Goal: Transaction & Acquisition: Purchase product/service

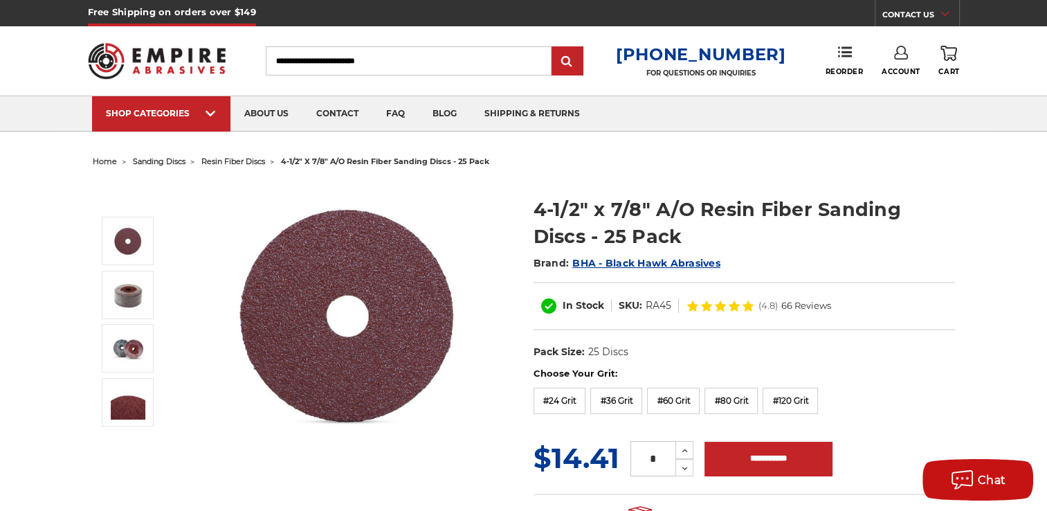
click at [119, 60] on img at bounding box center [157, 61] width 138 height 54
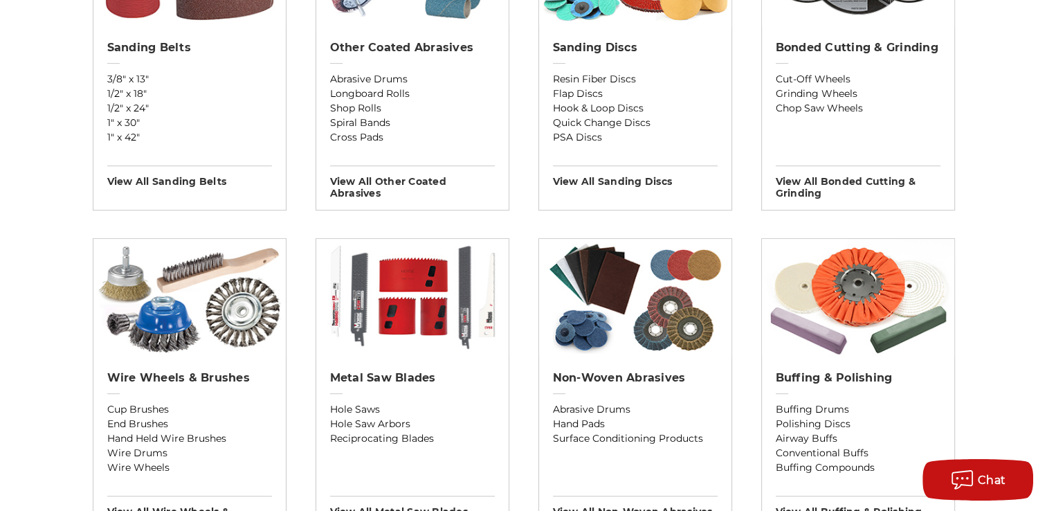
scroll to position [623, 0]
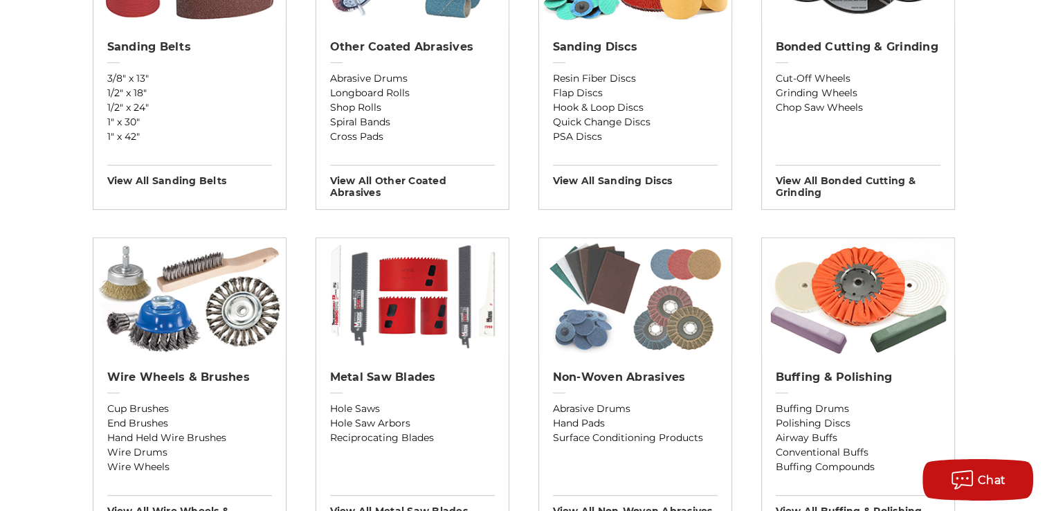
click at [630, 331] on img at bounding box center [635, 297] width 192 height 118
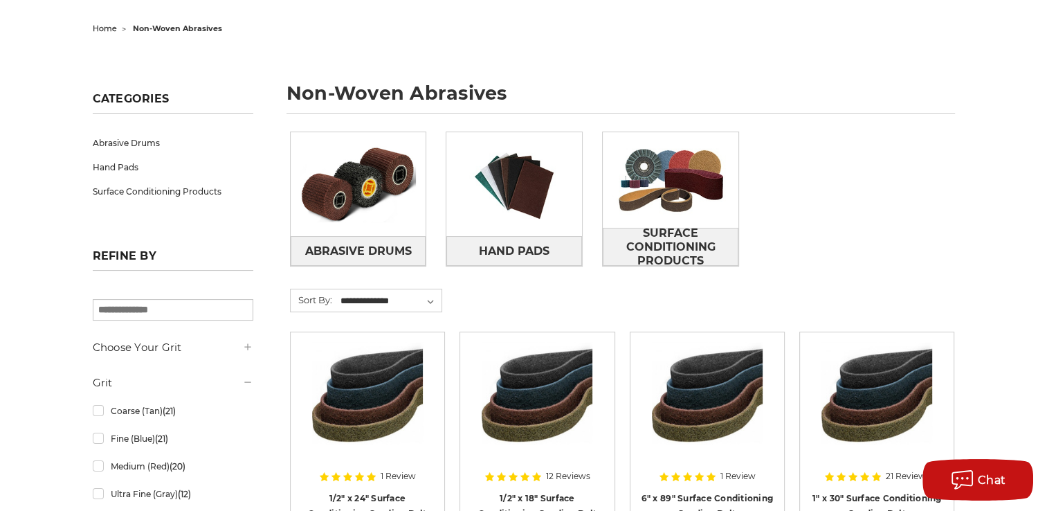
scroll to position [69, 0]
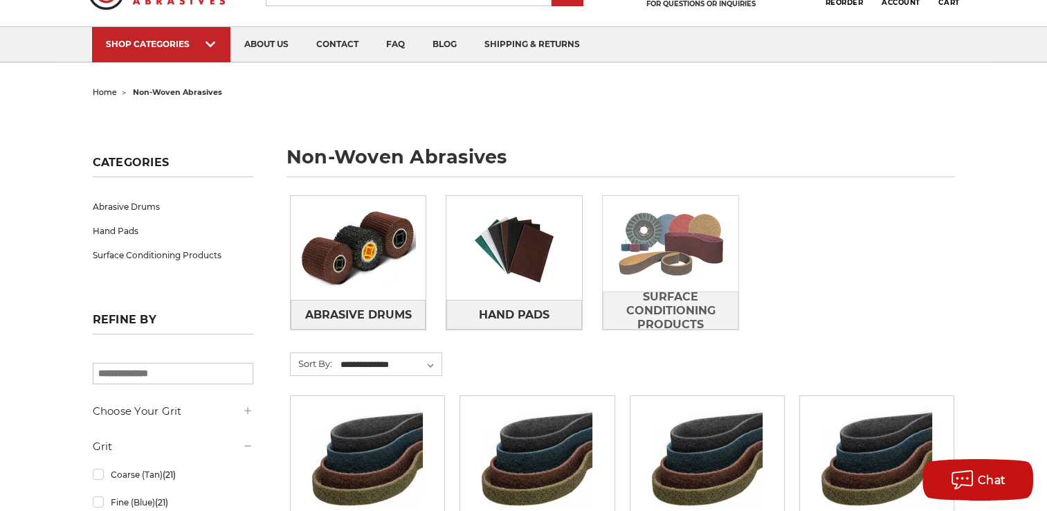
click at [662, 283] on img at bounding box center [671, 244] width 136 height 96
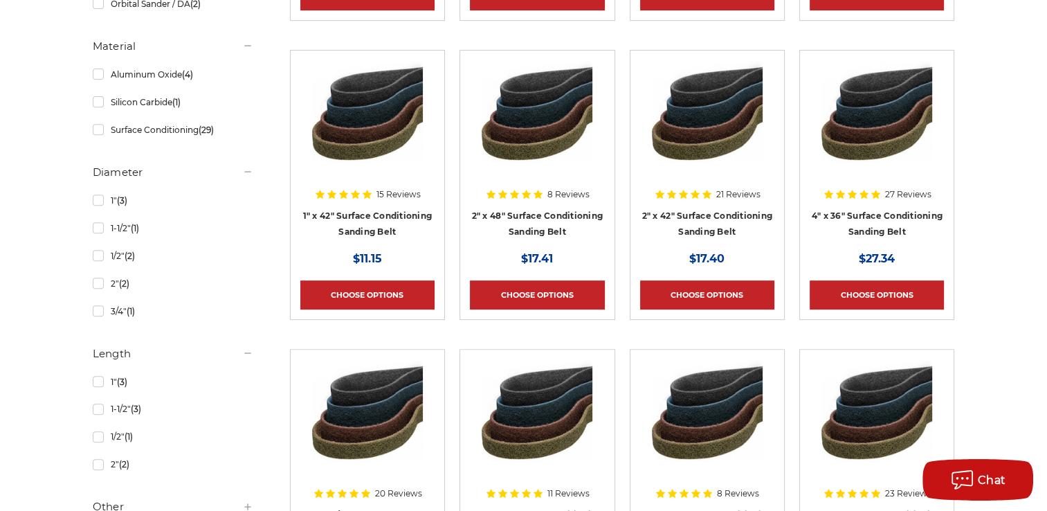
scroll to position [554, 0]
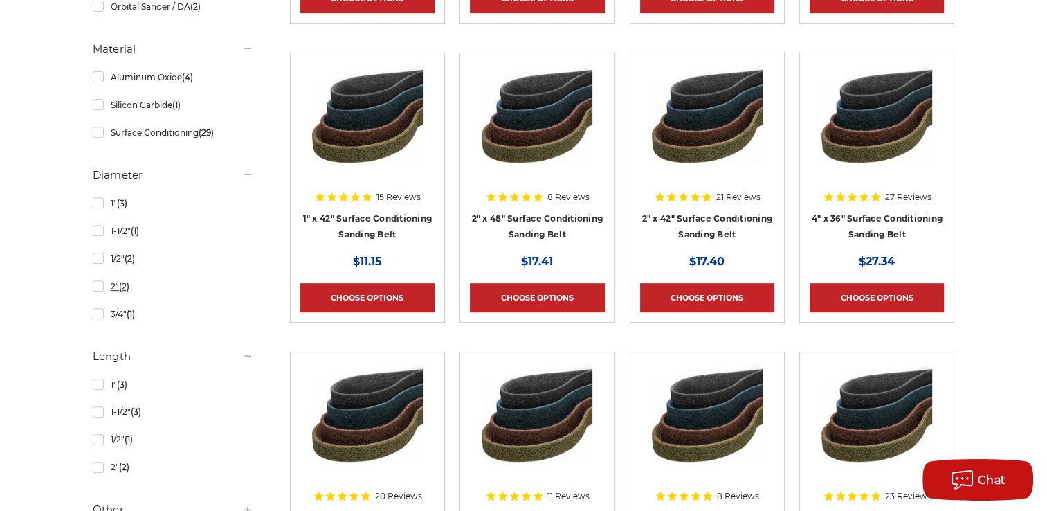
click at [96, 289] on link "2" (2)" at bounding box center [173, 286] width 161 height 24
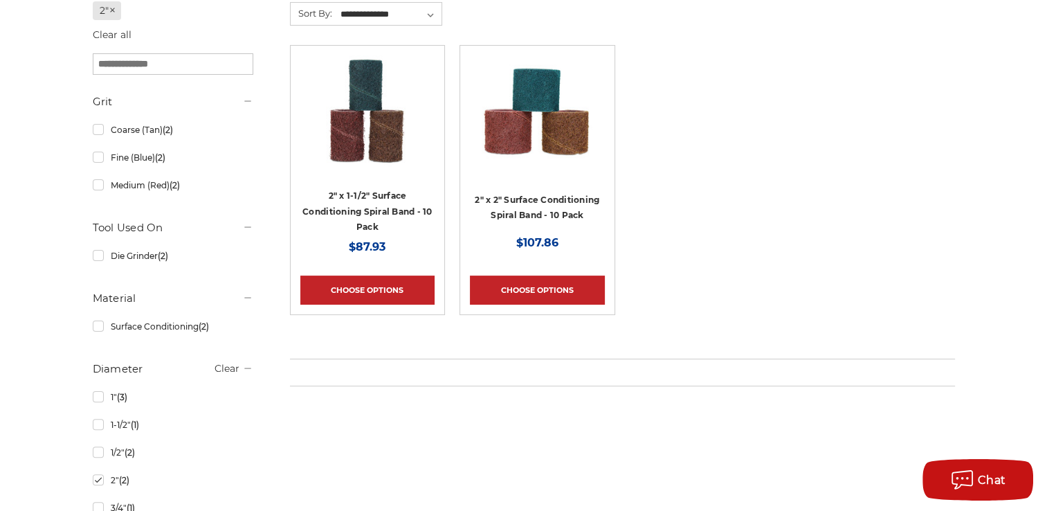
scroll to position [138, 0]
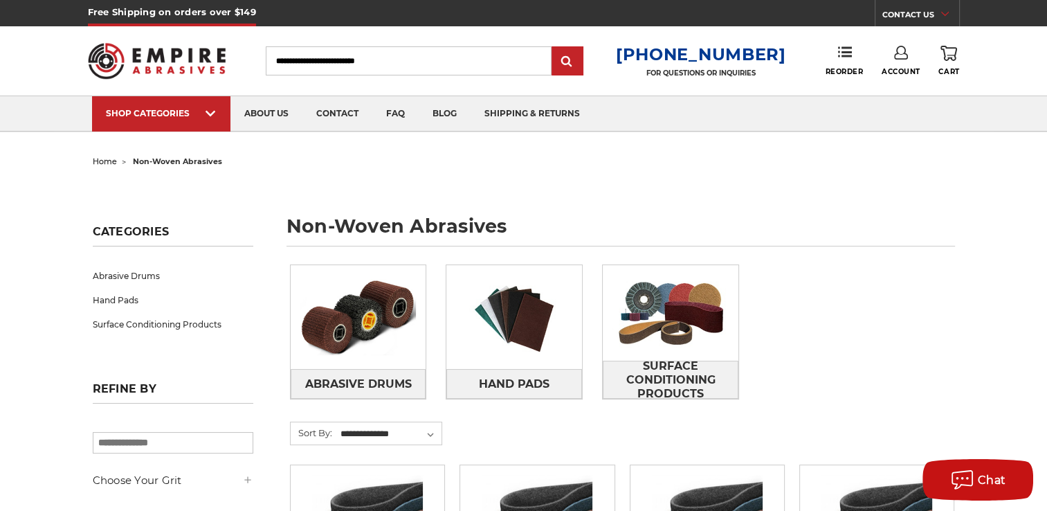
click at [145, 47] on img at bounding box center [157, 61] width 138 height 54
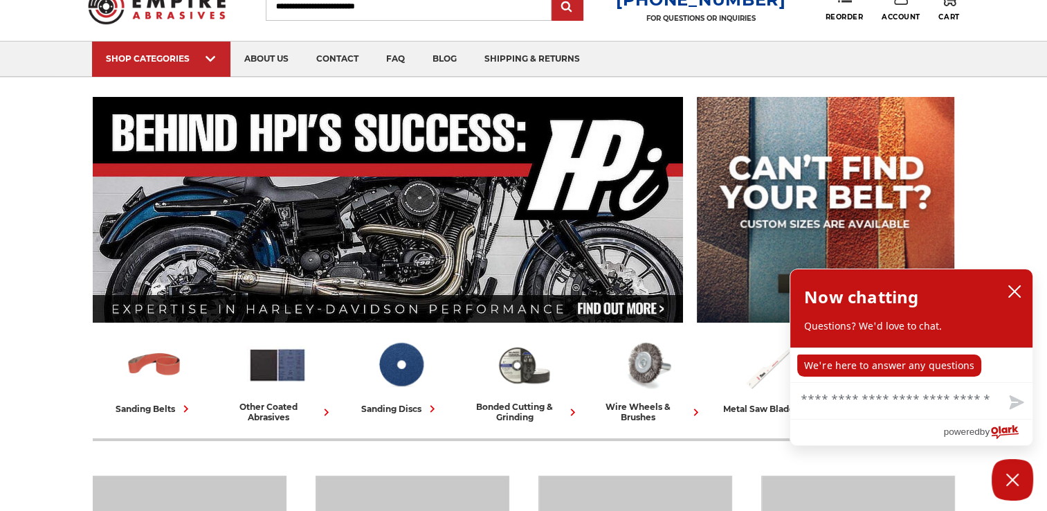
scroll to position [69, 0]
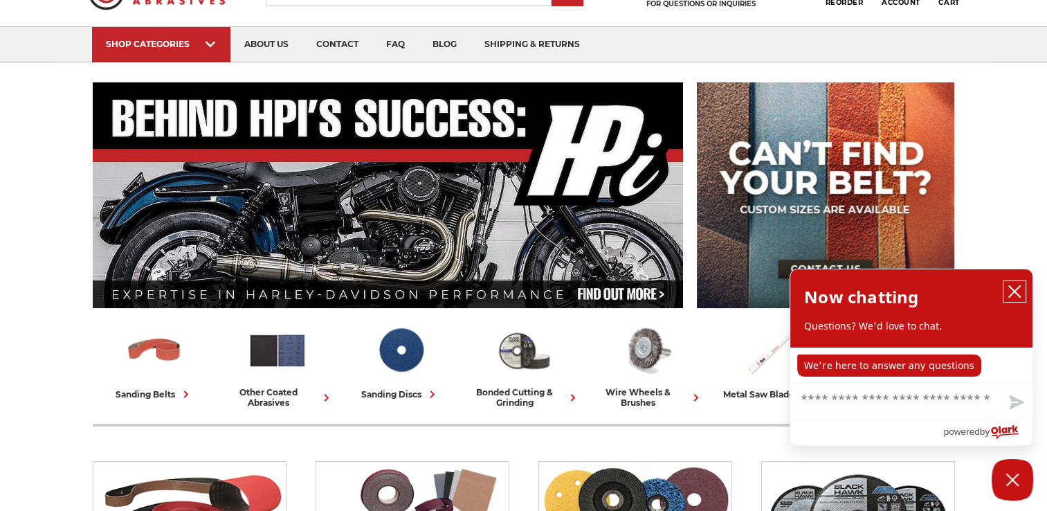
click at [1016, 291] on icon "close chatbox" at bounding box center [1015, 291] width 14 height 14
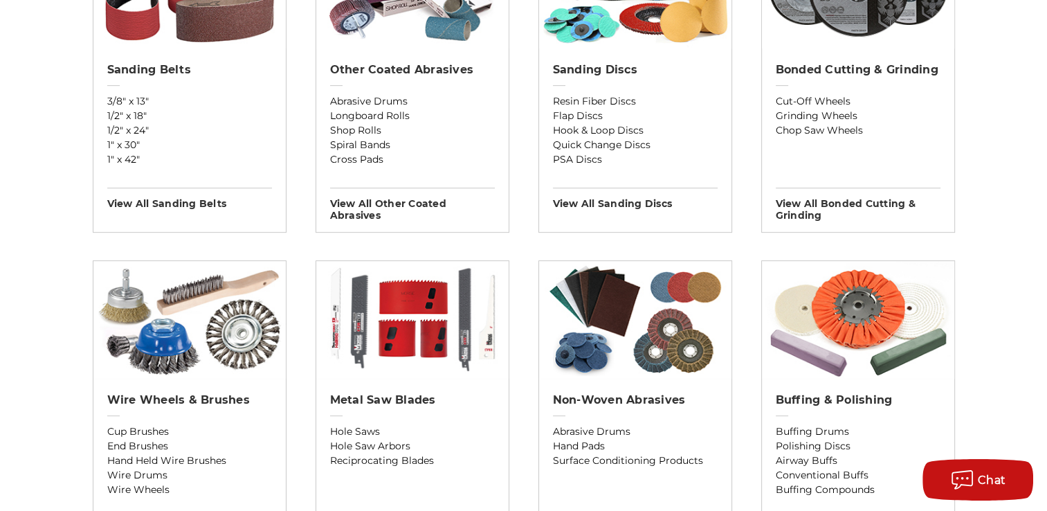
scroll to position [623, 0]
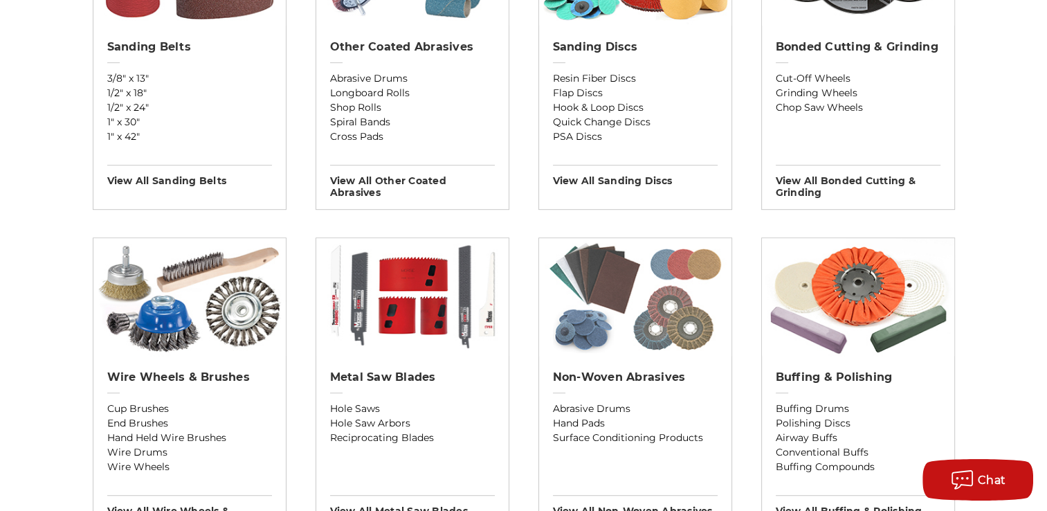
click at [593, 317] on img at bounding box center [635, 297] width 192 height 118
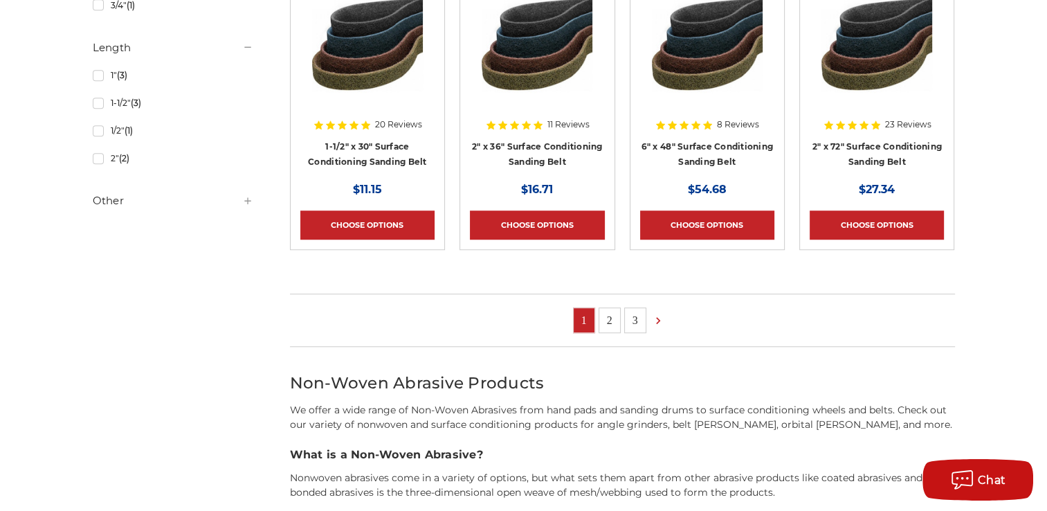
scroll to position [1108, 0]
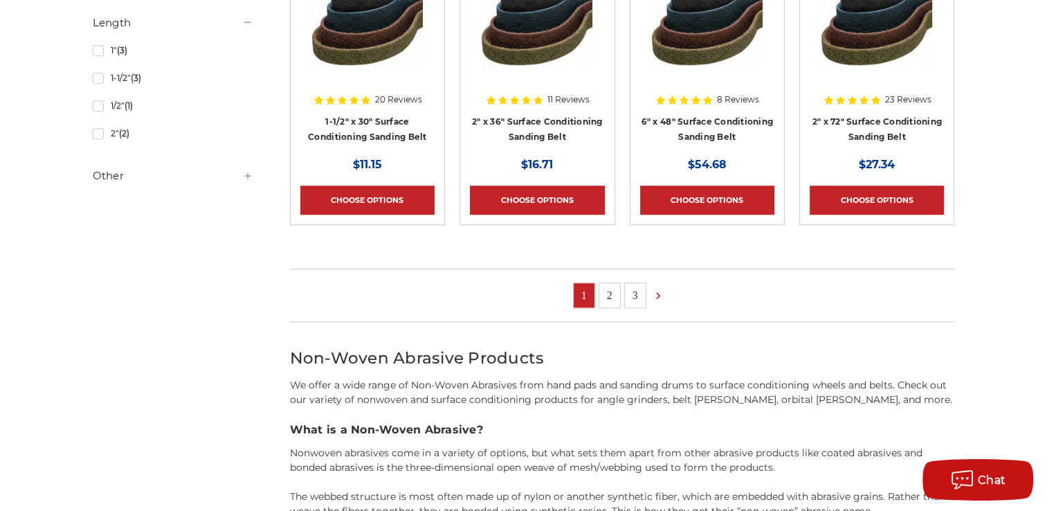
click at [604, 297] on link "2" at bounding box center [609, 295] width 21 height 24
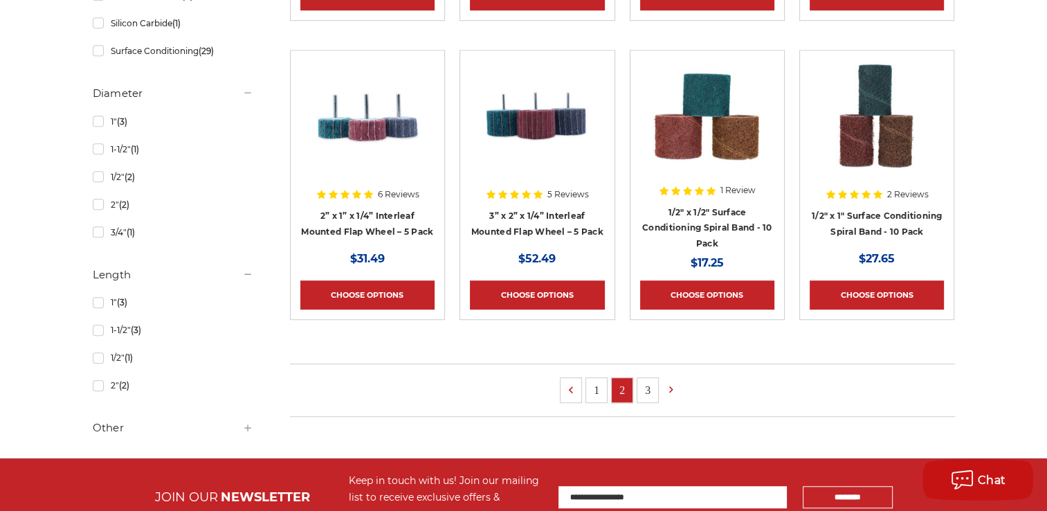
scroll to position [900, 0]
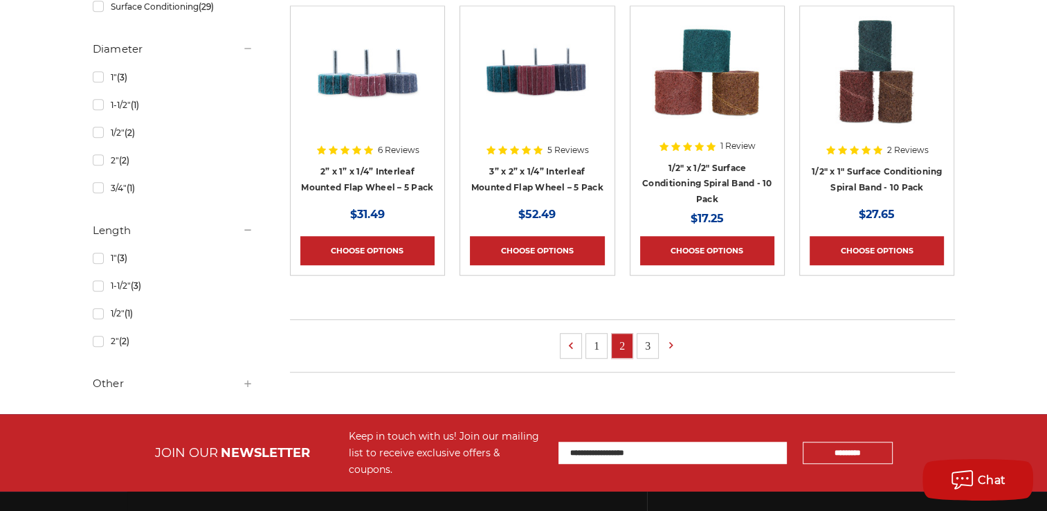
click at [647, 352] on link "3" at bounding box center [648, 346] width 21 height 24
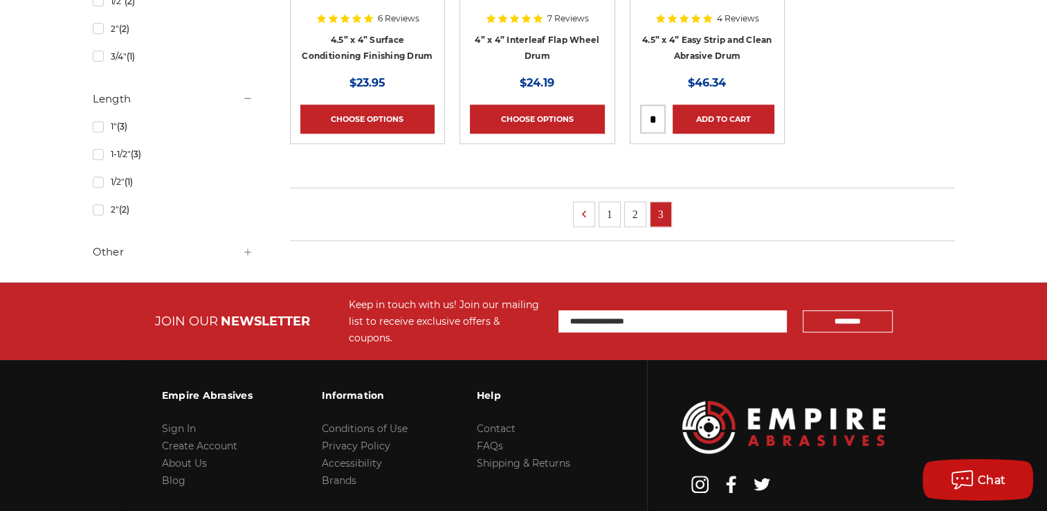
scroll to position [1038, 0]
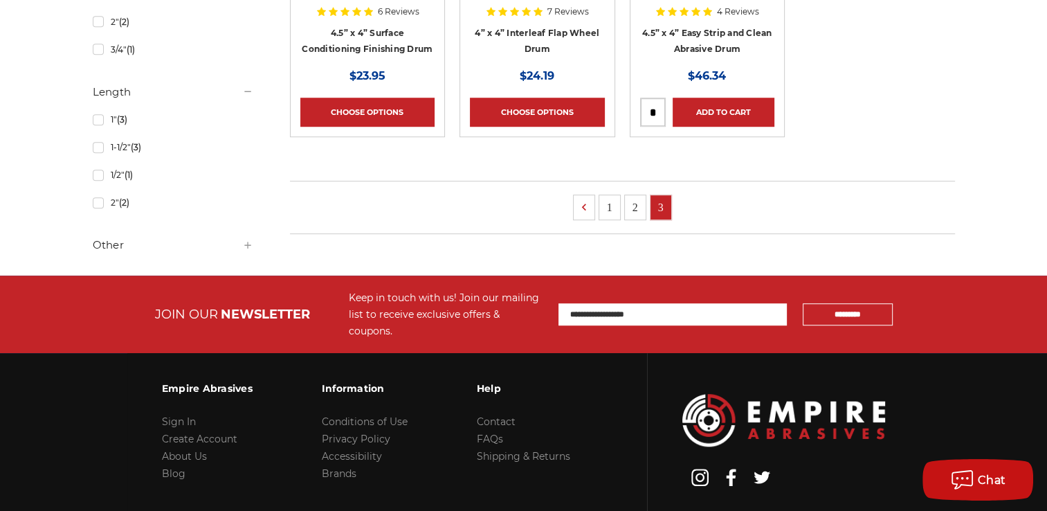
click at [634, 205] on link "2" at bounding box center [635, 207] width 21 height 24
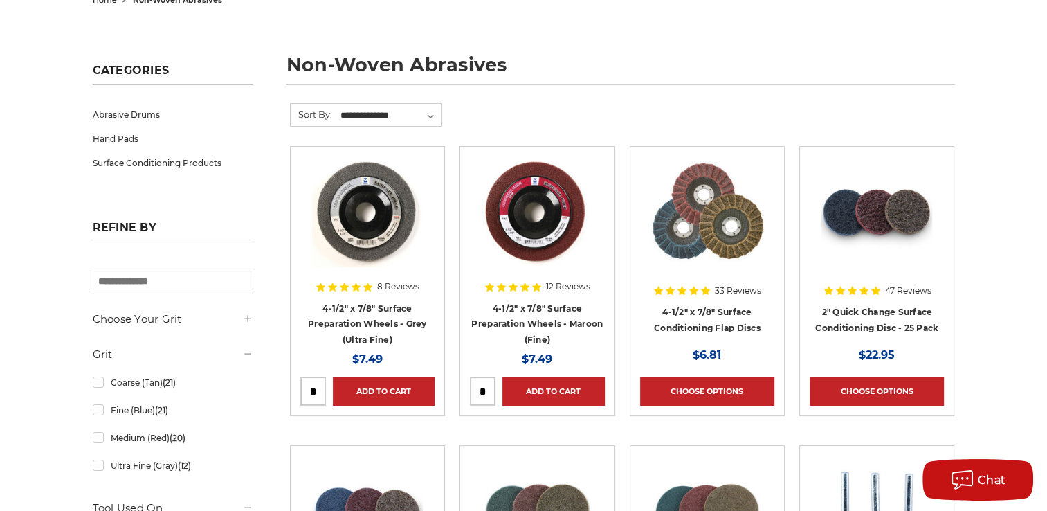
scroll to position [138, 0]
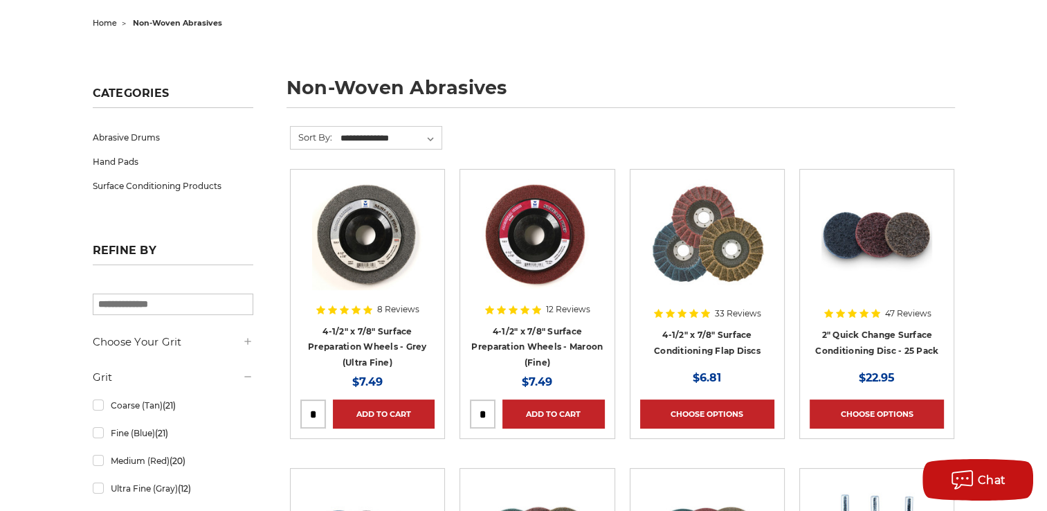
click at [880, 249] on img at bounding box center [877, 234] width 111 height 111
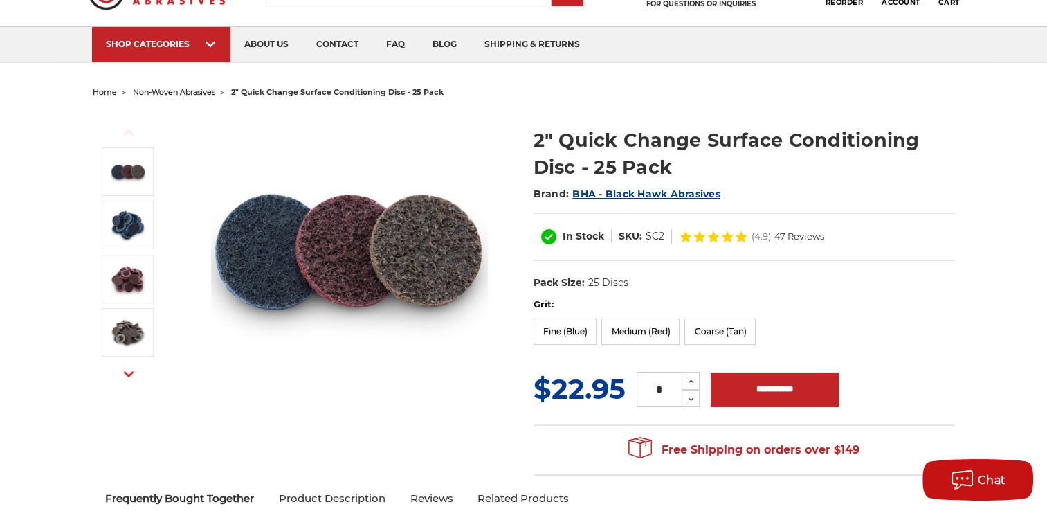
scroll to position [138, 0]
